Goal: Task Accomplishment & Management: Manage account settings

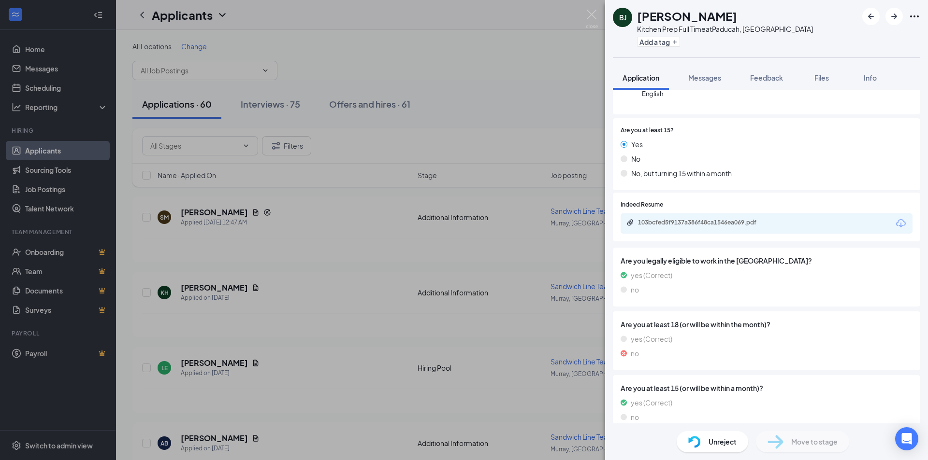
scroll to position [127, 0]
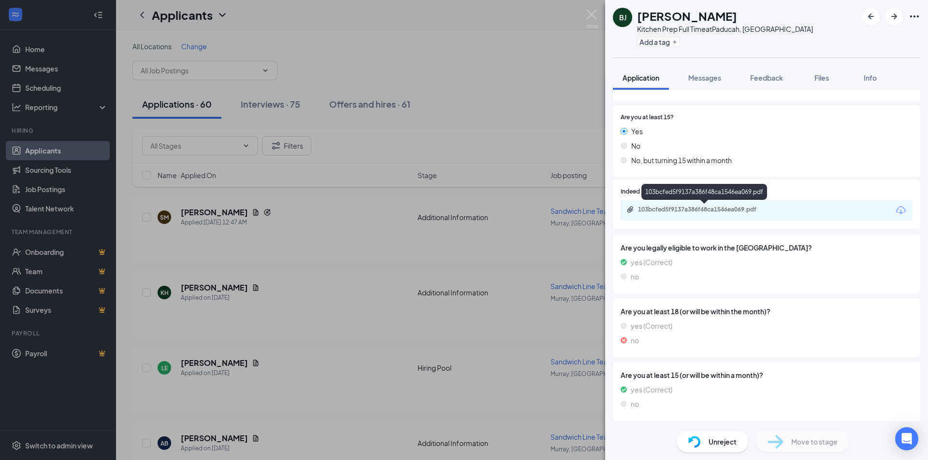
click at [730, 210] on div "103bcfed5f9137a386f48ca1546ea069.pdf" at bounding box center [705, 210] width 135 height 8
click at [698, 78] on span "Messages" at bounding box center [704, 77] width 33 height 9
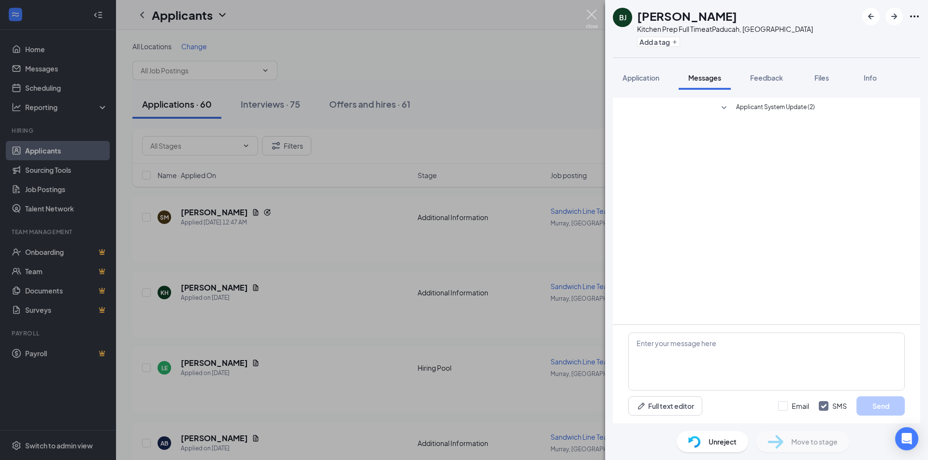
click at [589, 13] on img at bounding box center [592, 19] width 12 height 19
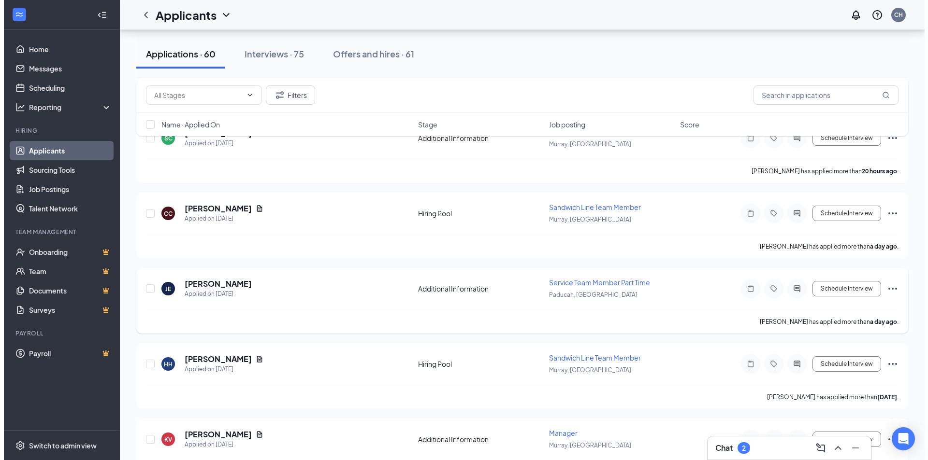
scroll to position [628, 0]
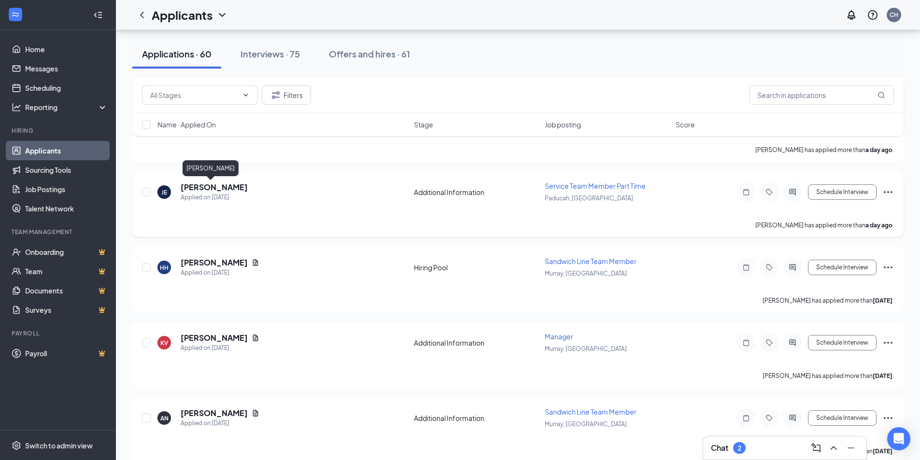
click at [191, 188] on h5 "[PERSON_NAME]" at bounding box center [214, 187] width 67 height 11
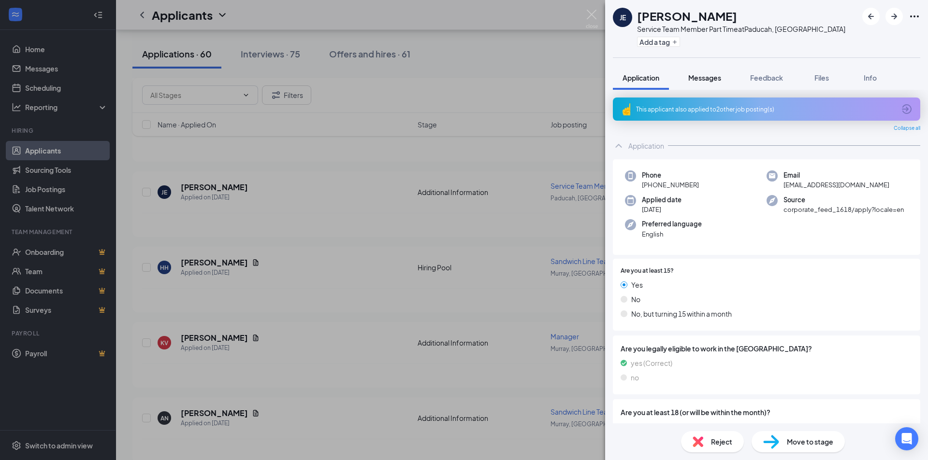
click at [709, 78] on span "Messages" at bounding box center [704, 77] width 33 height 9
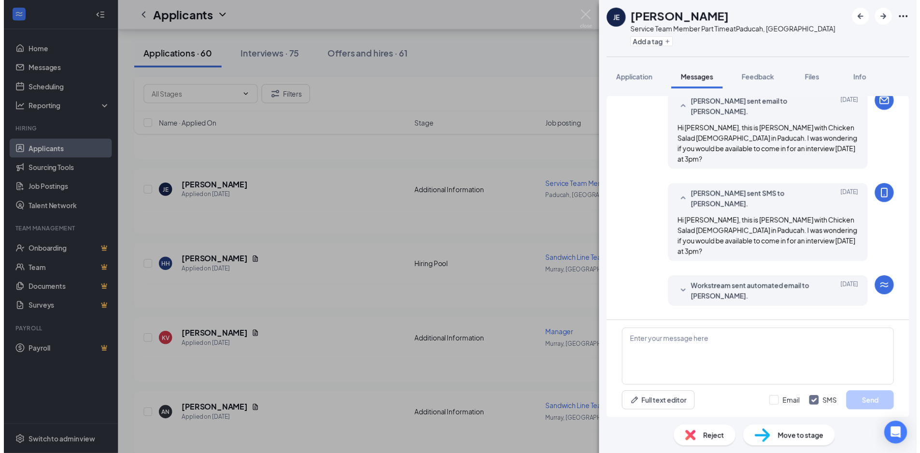
scroll to position [220, 0]
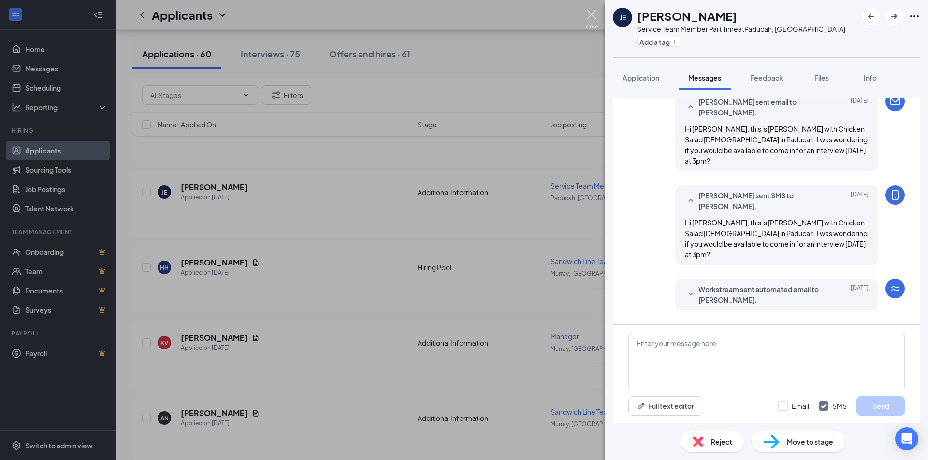
click at [589, 14] on img at bounding box center [592, 19] width 12 height 19
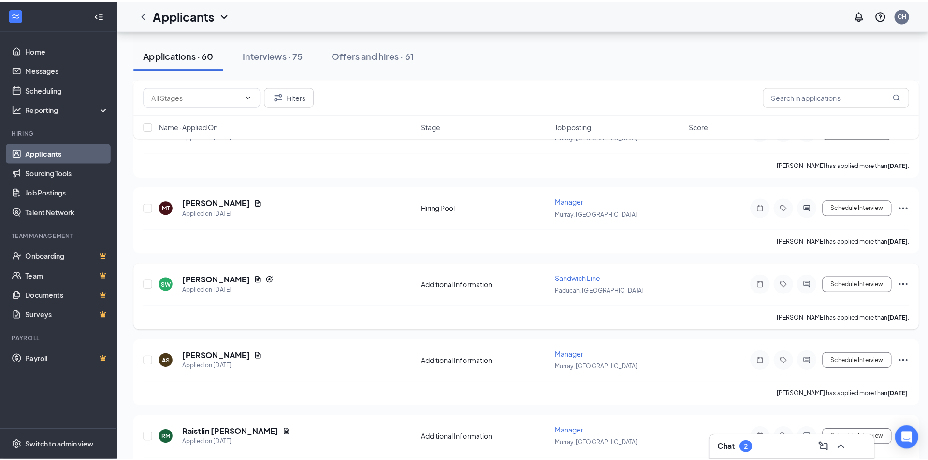
scroll to position [2319, 0]
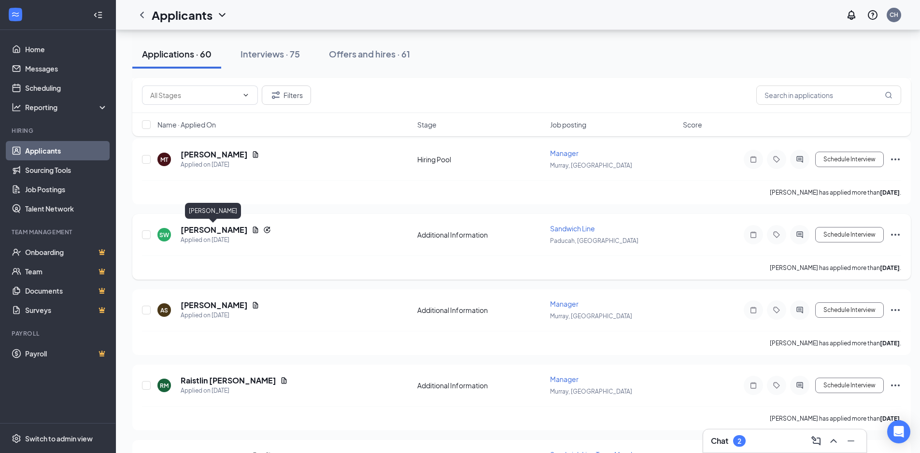
click at [228, 231] on h5 "[PERSON_NAME]" at bounding box center [214, 230] width 67 height 11
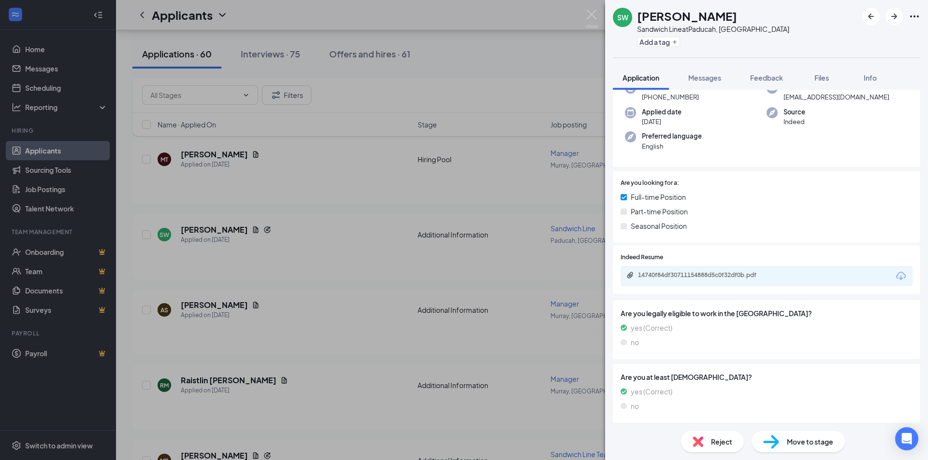
scroll to position [109, 0]
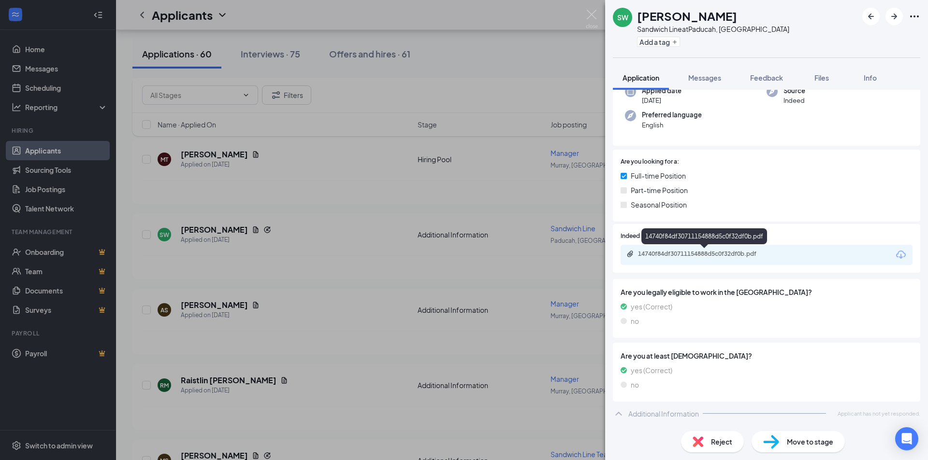
click at [703, 253] on div "14740f84df30711154888d5c0f32df0b.pdf" at bounding box center [705, 254] width 135 height 8
click at [700, 76] on span "Messages" at bounding box center [704, 77] width 33 height 9
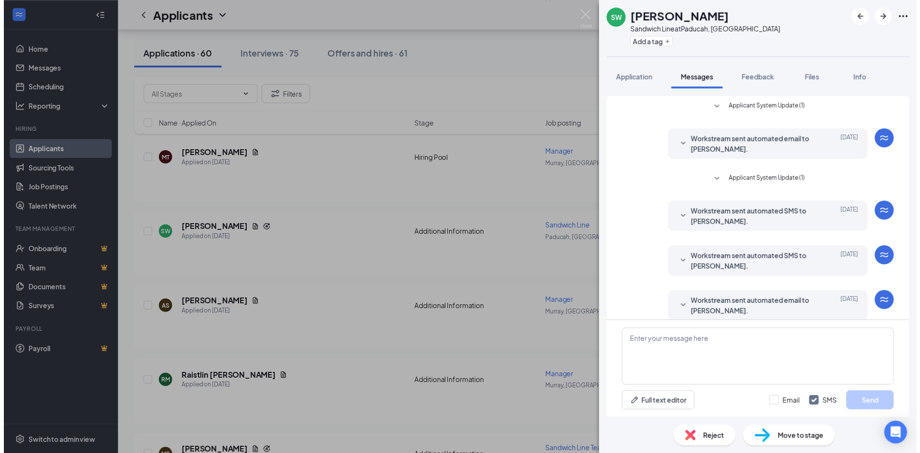
scroll to position [246, 0]
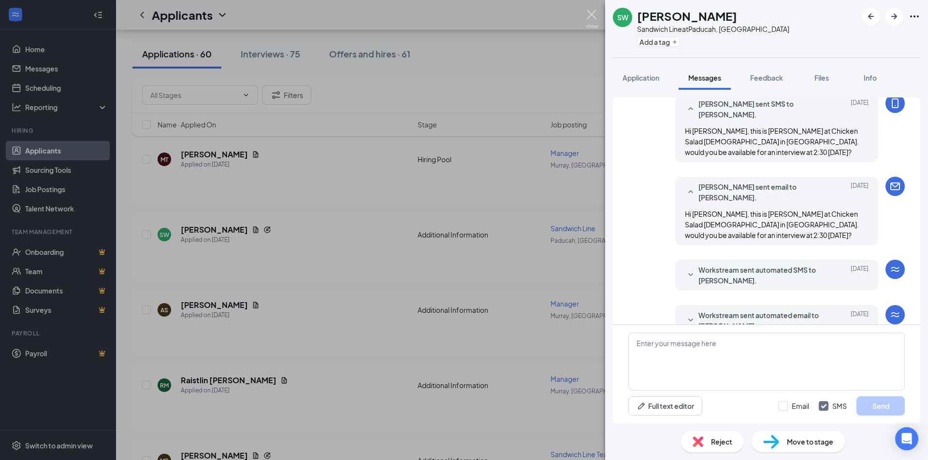
click at [591, 13] on img at bounding box center [592, 19] width 12 height 19
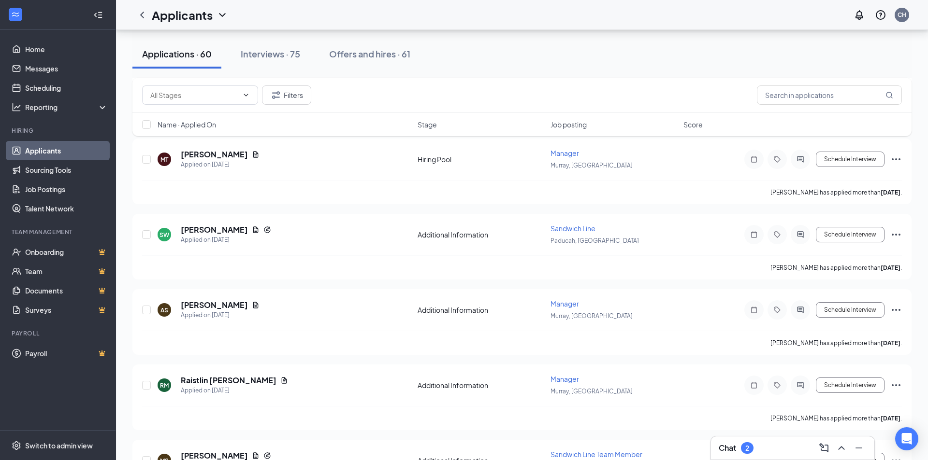
click at [588, 13] on div "Applicants CH" at bounding box center [522, 15] width 812 height 30
